Goal: Communication & Community: Ask a question

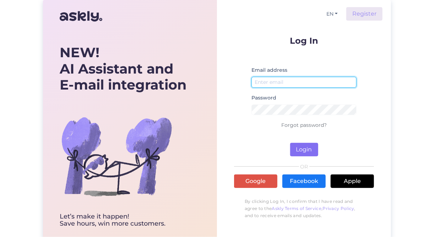
type input "[EMAIL_ADDRESS][DOMAIN_NAME]"
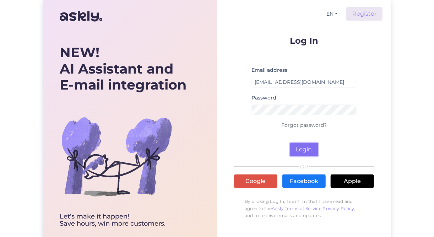
click at [301, 151] on button "Login" at bounding box center [304, 149] width 28 height 13
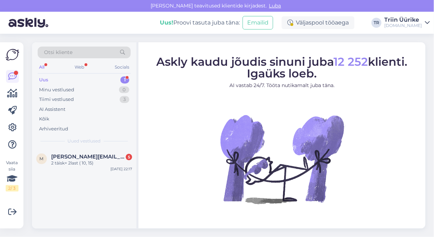
click at [65, 78] on div "Uus 1" at bounding box center [84, 80] width 93 height 10
click at [86, 162] on div "2 täisk+ 2last ( 10, 15)" at bounding box center [91, 163] width 81 height 6
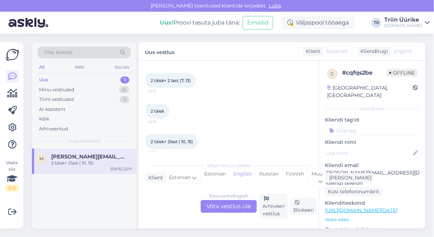
scroll to position [94, 0]
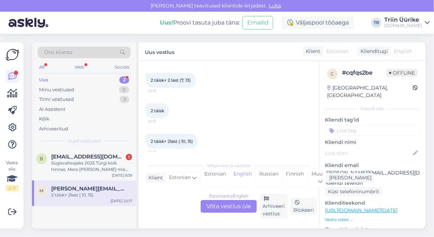
click at [82, 80] on div "Uus 2" at bounding box center [84, 80] width 93 height 10
click at [89, 160] on div "Sügisvaheajaks 2025 Türgi kòik hinnas. Mere [PERSON_NAME] mis sobiks ka lastega…" at bounding box center [91, 166] width 81 height 13
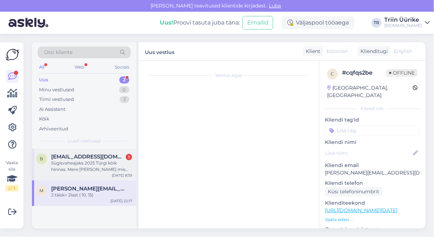
scroll to position [0, 0]
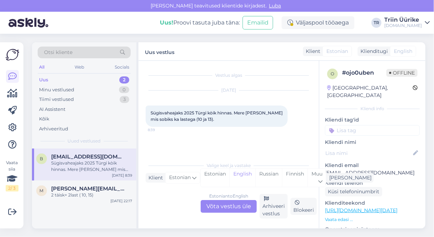
click at [389, 169] on p "[EMAIL_ADDRESS][DOMAIN_NAME]" at bounding box center [372, 172] width 95 height 7
drag, startPoint x: 389, startPoint y: 168, endPoint x: 325, endPoint y: 166, distance: 64.0
click at [326, 169] on p "[EMAIL_ADDRESS][DOMAIN_NAME]" at bounding box center [372, 172] width 95 height 7
drag, startPoint x: 326, startPoint y: 164, endPoint x: 388, endPoint y: 167, distance: 62.2
click at [388, 169] on p "[EMAIL_ADDRESS][DOMAIN_NAME]" at bounding box center [372, 172] width 95 height 7
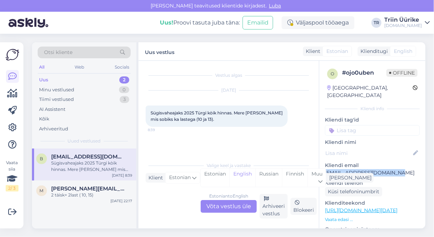
copy p "[EMAIL_ADDRESS][DOMAIN_NAME]"
click at [233, 207] on div "Estonian to English Võta vestlus üle" at bounding box center [229, 206] width 56 height 13
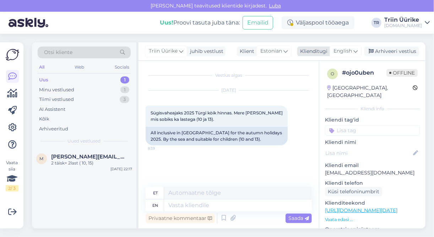
click at [350, 52] on span "English" at bounding box center [343, 51] width 18 height 8
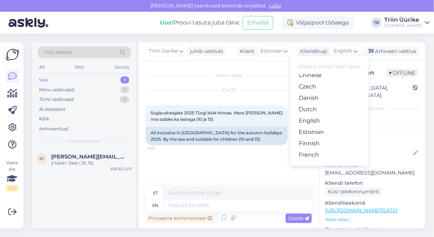
scroll to position [54, 0]
click at [340, 116] on link "Estonian" at bounding box center [330, 119] width 78 height 11
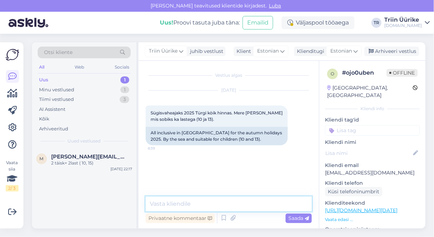
click at [227, 202] on textarea at bounding box center [229, 203] width 166 height 15
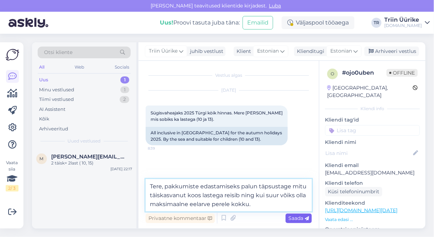
type textarea "Tere, pakkumiste edastamiseks palun täpsustage mitu täiskasvanut koos lastega r…"
click at [307, 218] on icon at bounding box center [307, 218] width 4 height 4
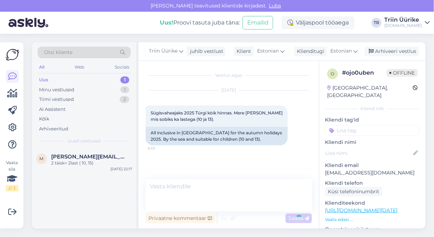
scroll to position [6, 0]
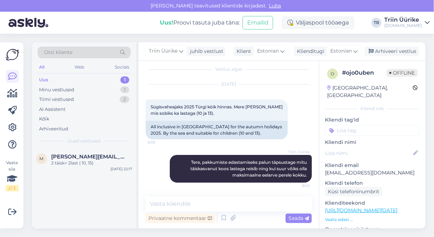
click at [69, 78] on div "Uus 1" at bounding box center [84, 80] width 93 height 10
click at [71, 161] on div "2 täisk+ 2last ( 10, 15)" at bounding box center [91, 163] width 81 height 6
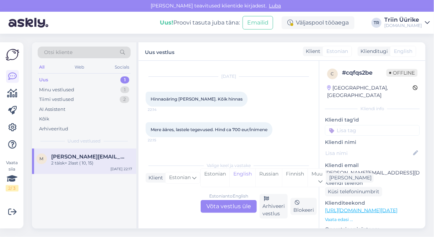
scroll to position [5, 0]
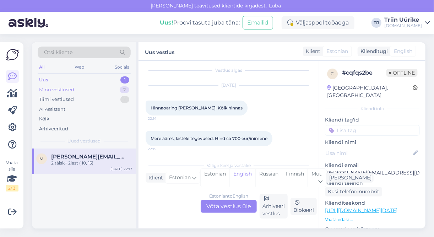
click at [83, 87] on div "Minu vestlused 2" at bounding box center [84, 90] width 93 height 10
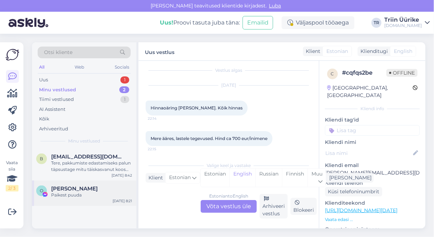
click at [96, 194] on div "Paikest puuda" at bounding box center [91, 195] width 81 height 6
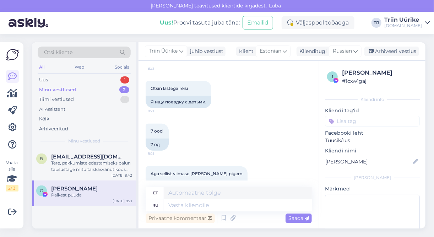
scroll to position [371, 0]
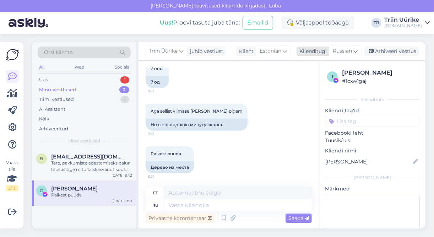
click at [356, 51] on icon at bounding box center [355, 51] width 4 height 8
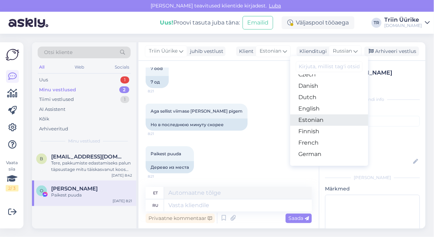
click at [335, 123] on link "Estonian" at bounding box center [329, 119] width 78 height 11
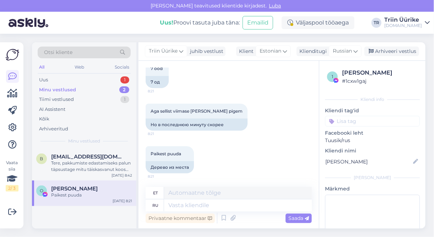
scroll to position [361, 0]
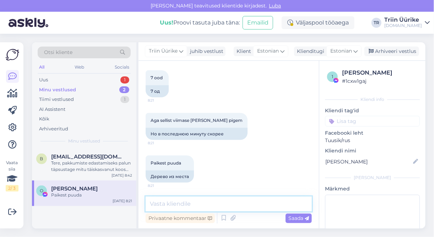
click at [257, 199] on textarea at bounding box center [229, 203] width 166 height 15
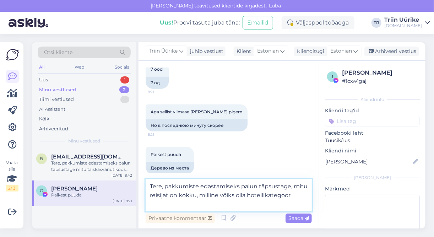
scroll to position [371, 0]
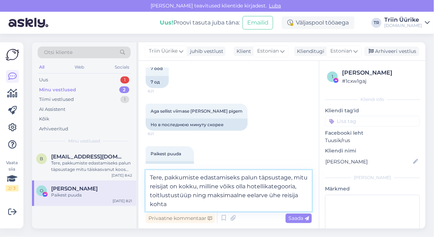
type textarea "Tere, pakkumiste edastamiseks palun täpsustage, mitu reisijat on kokku, milline…"
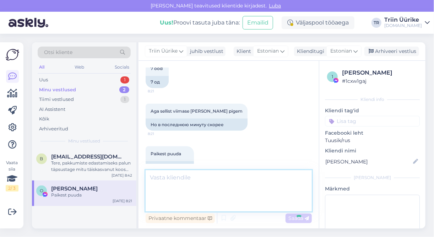
scroll to position [405, 0]
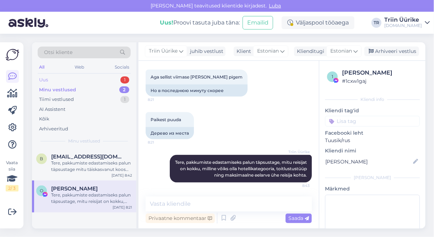
click at [76, 77] on div "Uus 1" at bounding box center [84, 80] width 93 height 10
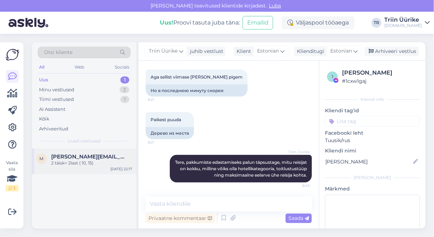
click at [117, 158] on span "[PERSON_NAME][EMAIL_ADDRESS][DOMAIN_NAME]" at bounding box center [88, 156] width 74 height 6
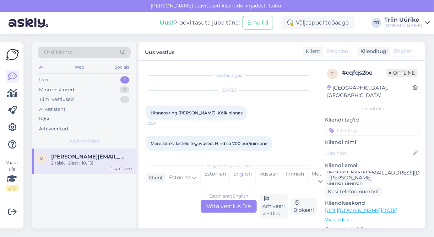
scroll to position [98, 0]
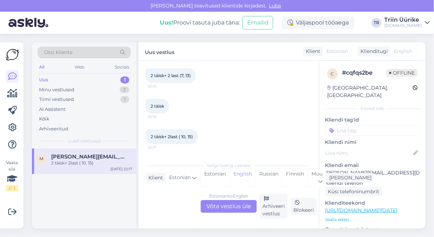
click at [387, 169] on p "[PERSON_NAME][EMAIL_ADDRESS][DOMAIN_NAME]" at bounding box center [372, 172] width 95 height 7
drag, startPoint x: 387, startPoint y: 162, endPoint x: 329, endPoint y: 164, distance: 57.6
click at [330, 169] on p "[PERSON_NAME][EMAIL_ADDRESS][DOMAIN_NAME]" at bounding box center [372, 172] width 95 height 7
drag, startPoint x: 327, startPoint y: 164, endPoint x: 386, endPoint y: 162, distance: 58.6
click at [386, 169] on p "[PERSON_NAME][EMAIL_ADDRESS][DOMAIN_NAME]" at bounding box center [372, 172] width 95 height 7
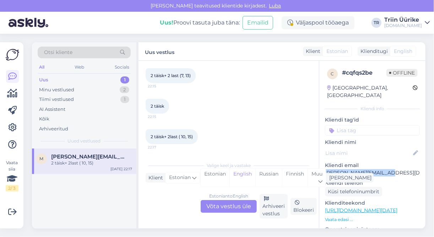
copy p "[PERSON_NAME][EMAIL_ADDRESS][DOMAIN_NAME]"
click at [233, 204] on div "Estonian to English Võta vestlus üle" at bounding box center [229, 206] width 56 height 13
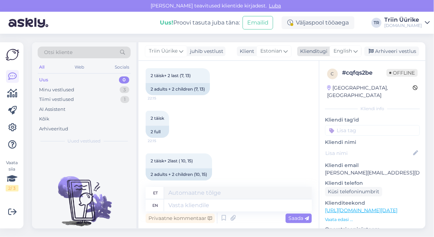
click at [353, 53] on div "English" at bounding box center [346, 50] width 32 height 11
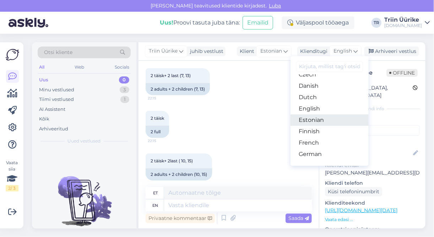
click at [338, 122] on link "Estonian" at bounding box center [330, 119] width 78 height 11
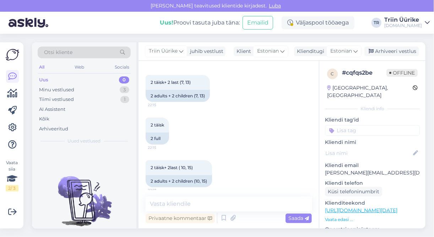
scroll to position [127, 0]
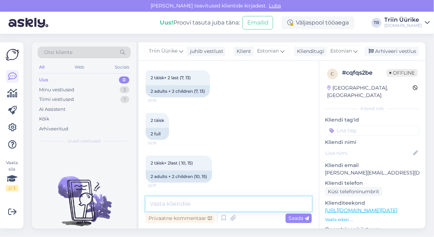
click at [222, 206] on textarea at bounding box center [229, 203] width 166 height 15
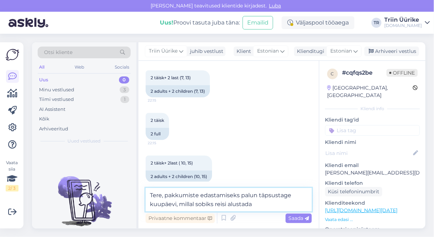
type textarea "Tere, pakkumiste edastamiseks palun täpsustage kuupäevi, millal sobiks reisi al…"
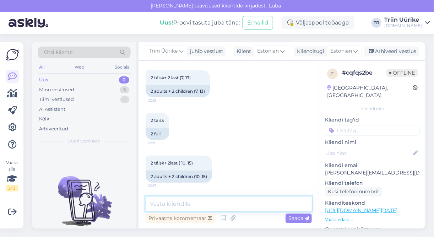
scroll to position [179, 0]
